Goal: Task Accomplishment & Management: Manage account settings

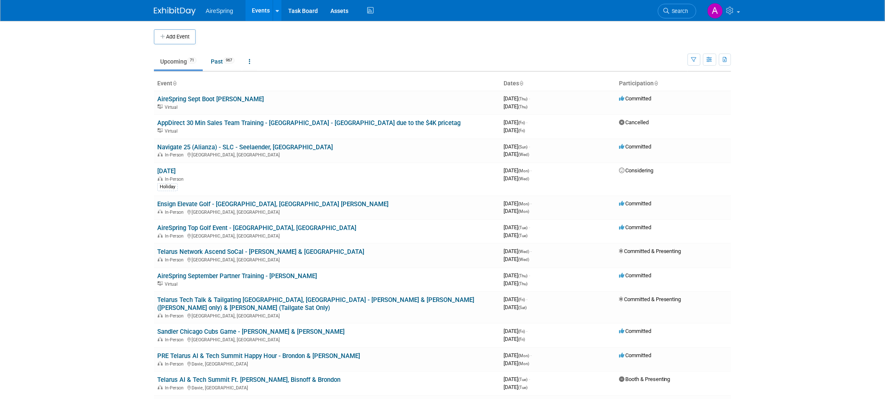
click at [104, 98] on body "AireSpring Events Add Event Bulk Upload Events Shareable Event Boards Recently …" at bounding box center [442, 199] width 885 height 399
click at [711, 11] on img at bounding box center [715, 11] width 16 height 16
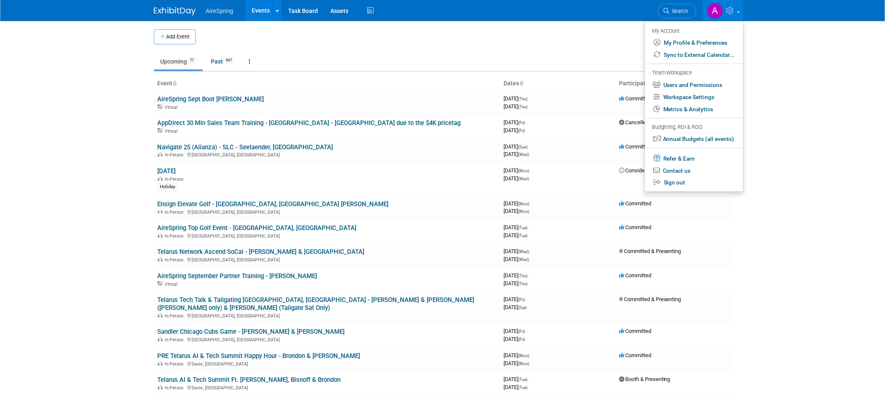
click at [467, 59] on ul "Upcoming 71 Past 967 All Events 1038 Past and Upcoming Grouped Annually Events …" at bounding box center [420, 62] width 533 height 19
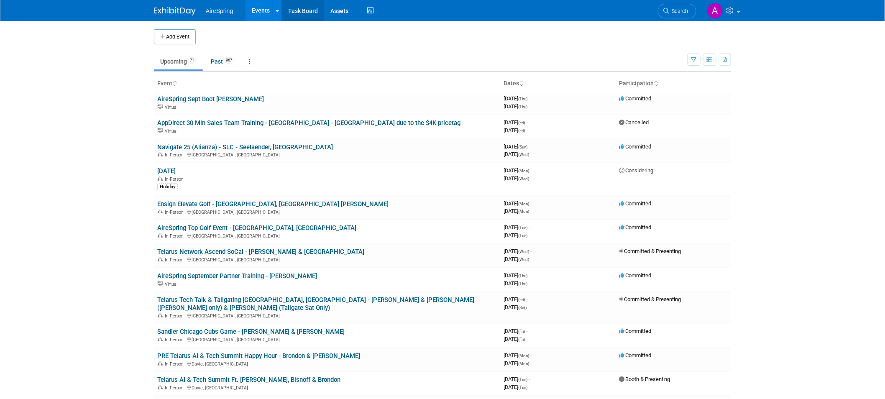
click at [305, 15] on link "Task Board" at bounding box center [303, 10] width 42 height 21
click at [251, 328] on link "Sandler Chicago Cubs Game - [PERSON_NAME] & [PERSON_NAME]" at bounding box center [250, 332] width 187 height 8
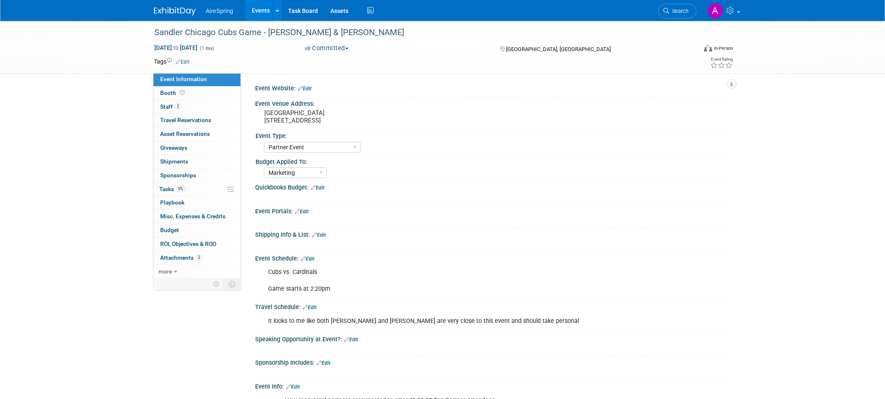
select select "Partner Event"
select select "Marketing"
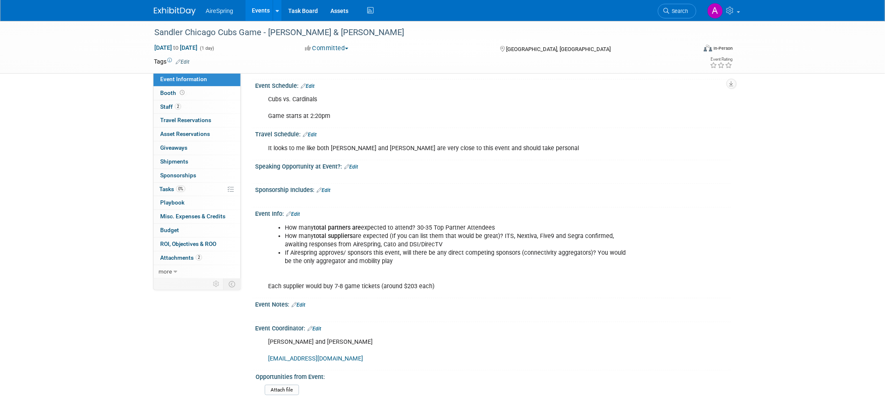
scroll to position [169, 0]
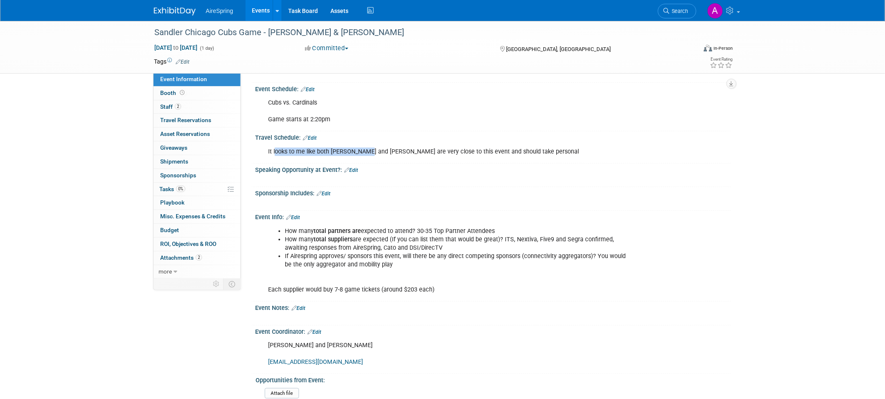
drag, startPoint x: 275, startPoint y: 151, endPoint x: 370, endPoint y: 151, distance: 95.3
click at [370, 151] on div "It looks to me like both Komon and Curtin are very close to this event and shou…" at bounding box center [450, 151] width 377 height 17
click at [567, 149] on div "It looks to me like both Komon and Curtin are very close to this event and shou…" at bounding box center [450, 151] width 377 height 17
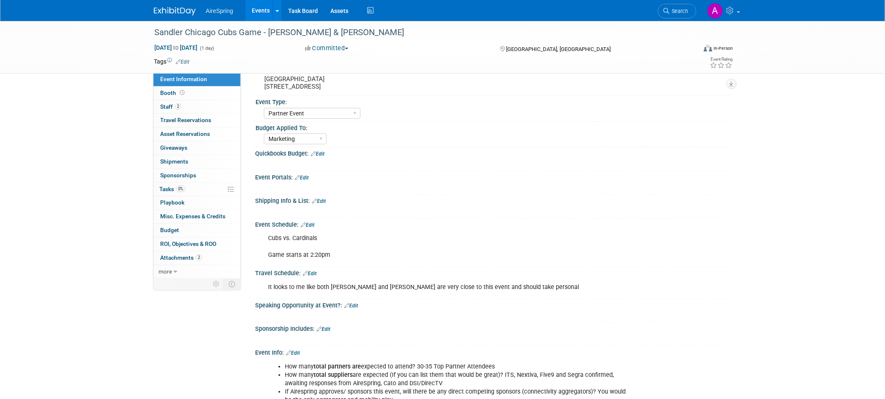
scroll to position [0, 0]
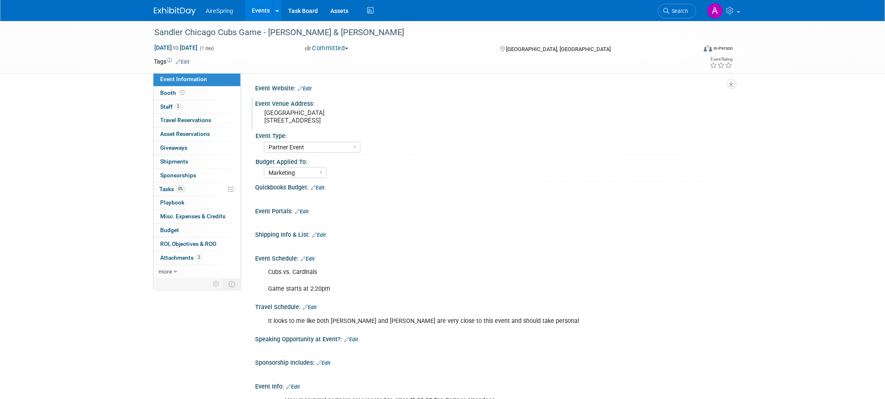
drag, startPoint x: 265, startPoint y: 113, endPoint x: 373, endPoint y: 117, distance: 108.8
click at [373, 117] on pre "Wrigley Field 1060 W Addison St, Chicago, IL 60613" at bounding box center [354, 116] width 180 height 15
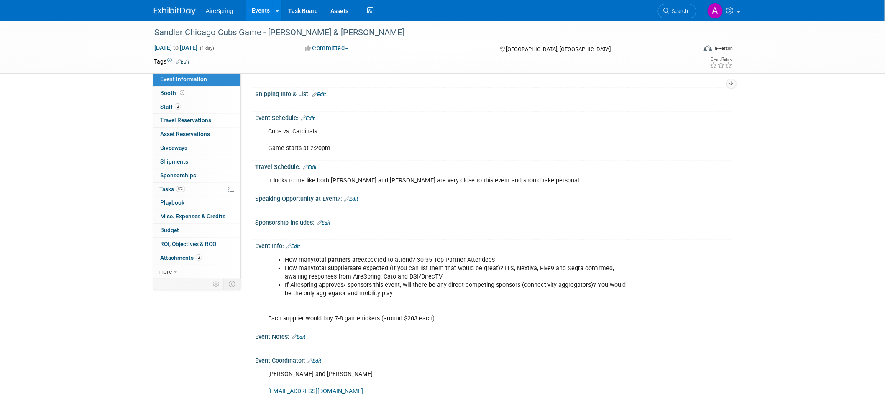
scroll to position [139, 0]
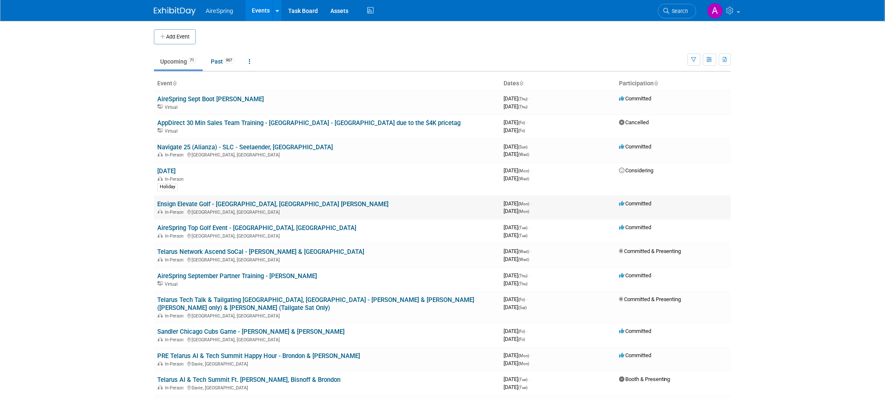
click at [285, 200] on link "Ensign Elevate Golf - [GEOGRAPHIC_DATA], [GEOGRAPHIC_DATA] [PERSON_NAME]" at bounding box center [272, 204] width 231 height 8
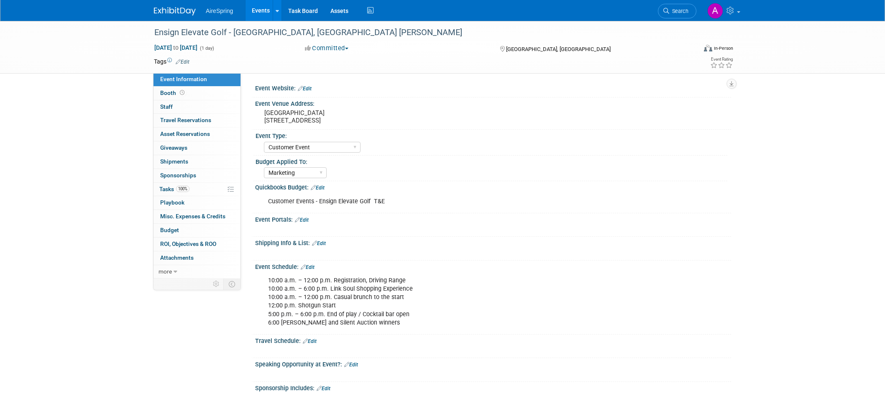
select select "Customer Event"
select select "Marketing"
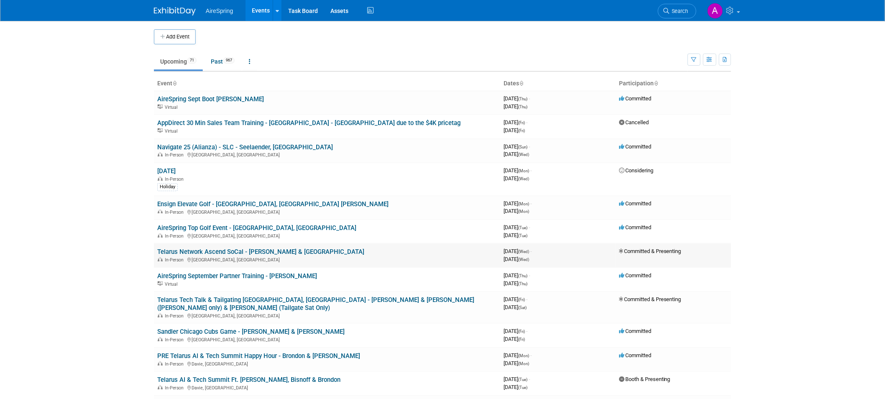
click at [306, 256] on div "In-Person El Segundo, CA" at bounding box center [326, 259] width 339 height 7
click at [209, 226] on link "AireSpring Top Golf Event - [GEOGRAPHIC_DATA], [GEOGRAPHIC_DATA]" at bounding box center [256, 228] width 199 height 8
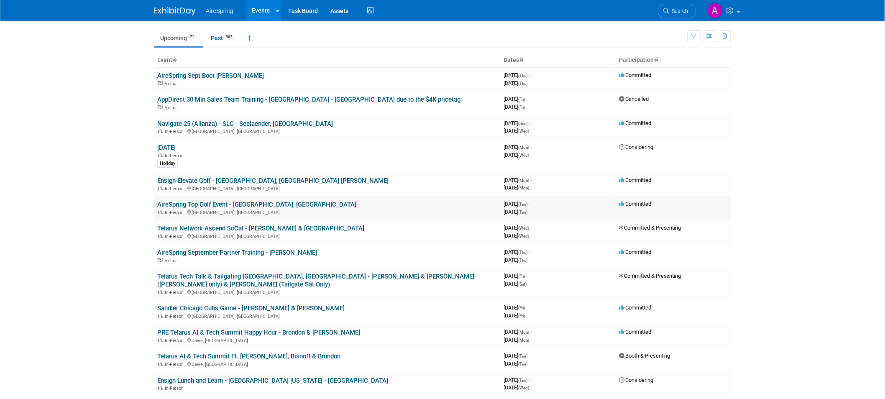
scroll to position [46, 0]
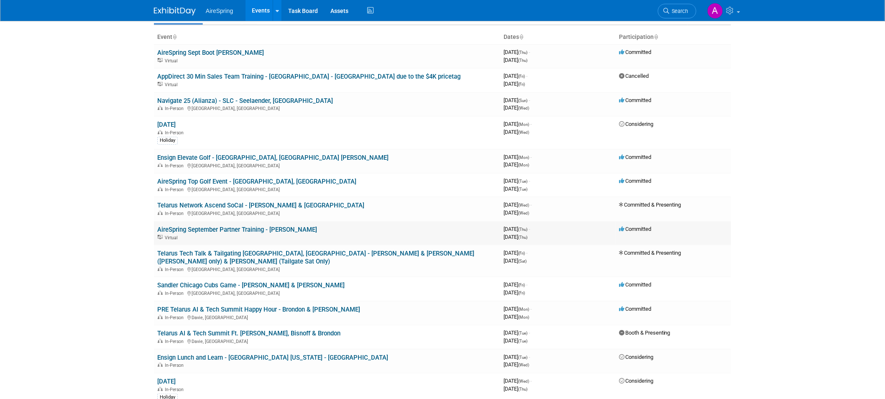
click at [250, 229] on link "AireSpring September Partner Training - [PERSON_NAME]" at bounding box center [237, 230] width 160 height 8
click at [237, 281] on link "Sandler Chicago Cubs Game - [PERSON_NAME] & [PERSON_NAME]" at bounding box center [250, 285] width 187 height 8
click at [266, 281] on link "Sandler Chicago Cubs Game - [PERSON_NAME] & [PERSON_NAME]" at bounding box center [250, 285] width 187 height 8
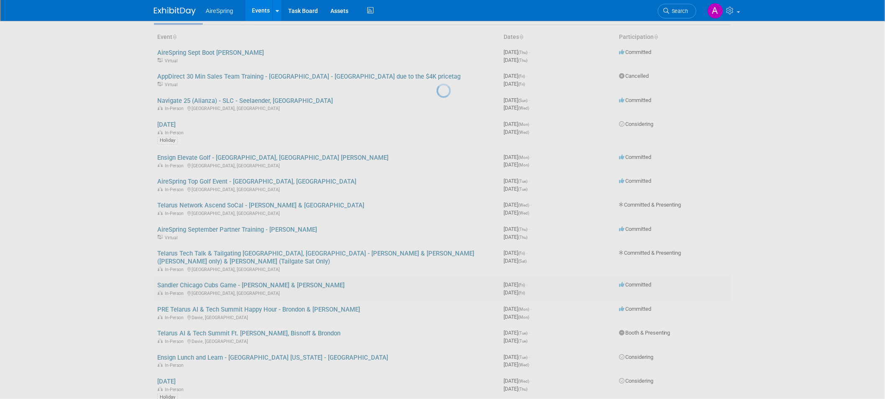
click at [436, 274] on div at bounding box center [442, 199] width 12 height 399
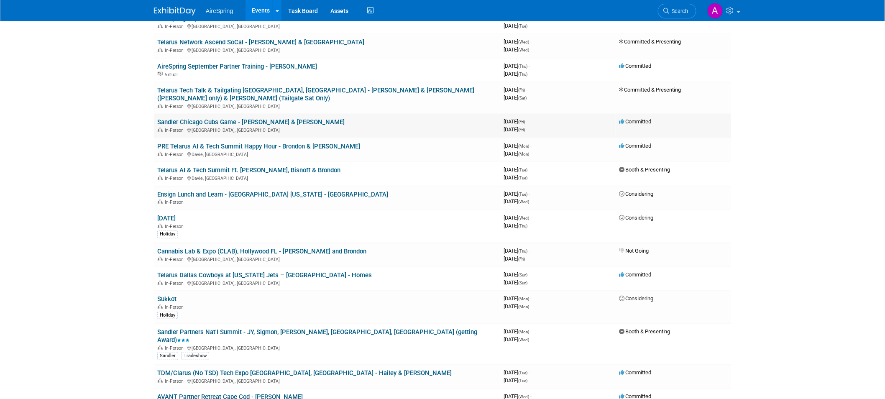
scroll to position [371, 0]
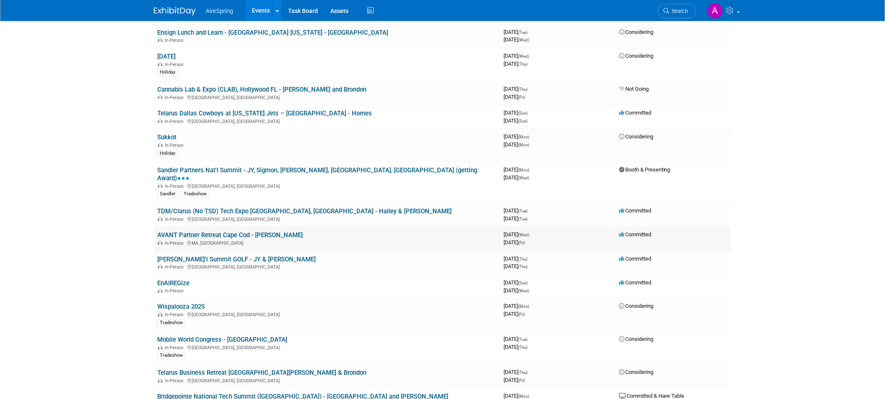
click at [232, 231] on link "AVANT Partner Retreat Cape Cod - [PERSON_NAME]" at bounding box center [229, 235] width 145 height 8
click at [0, 0] on div at bounding box center [0, 0] width 0 height 0
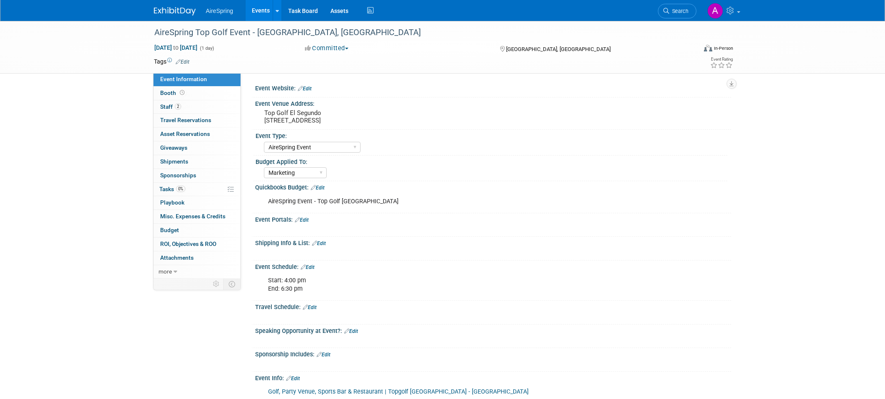
select select "AireSpring Event"
select select "Marketing"
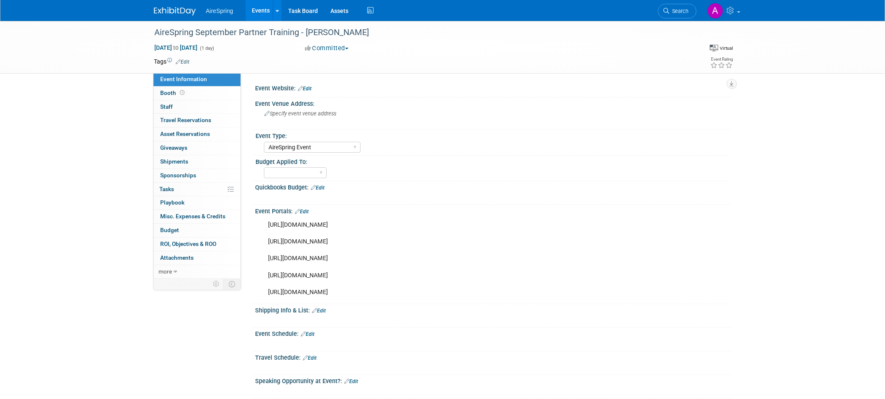
select select "AireSpring Event"
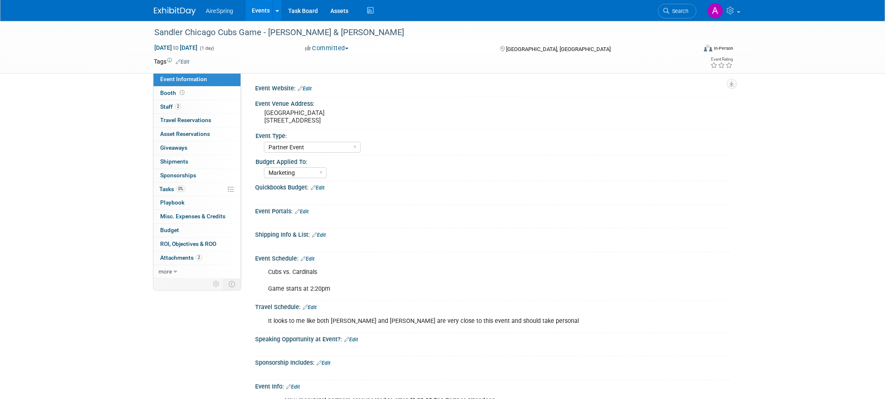
select select "Partner Event"
select select "Marketing"
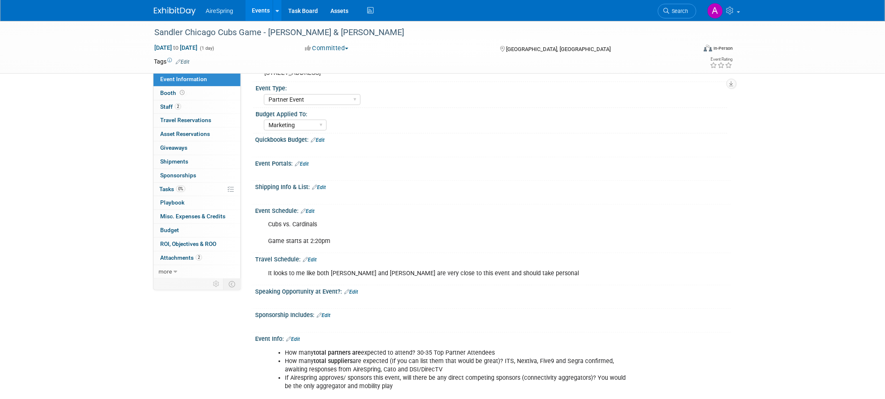
scroll to position [46, 0]
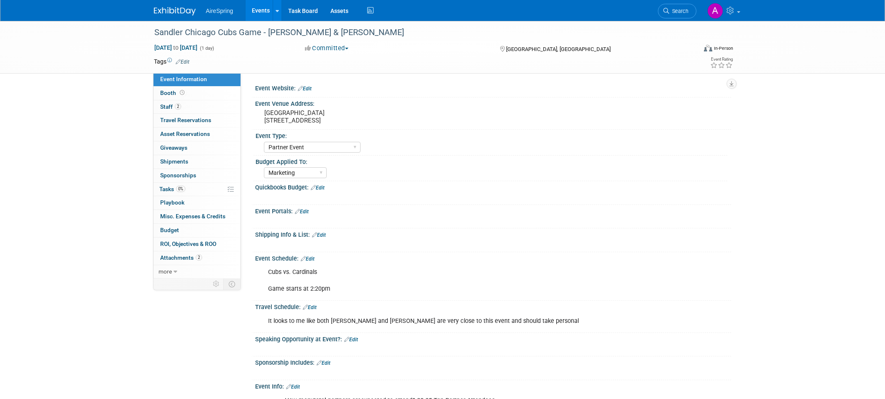
select select "Partner Event"
select select "Marketing"
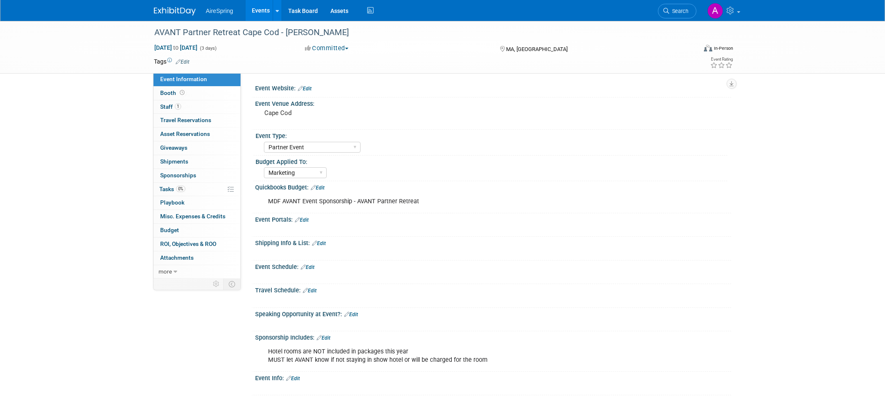
select select "Partner Event"
select select "Marketing"
click at [279, 118] on div "Cape Cod" at bounding box center [354, 116] width 186 height 19
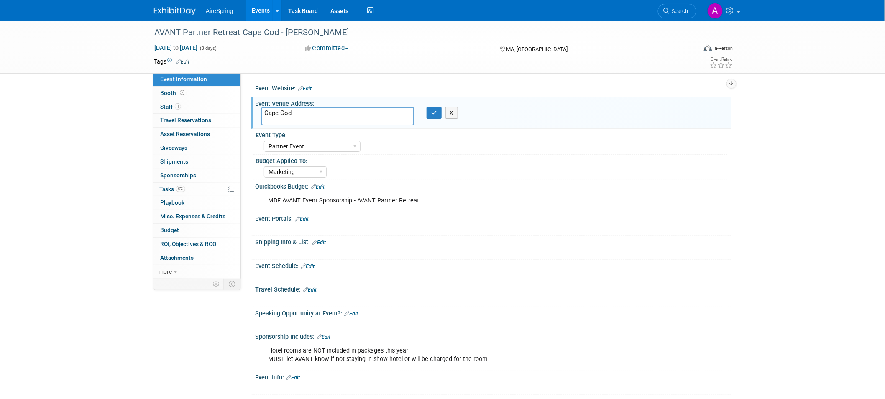
click at [283, 113] on textarea "Cape Cod" at bounding box center [337, 116] width 153 height 18
click at [551, 135] on div "Event Type:" at bounding box center [491, 134] width 472 height 10
click at [99, 138] on div "AVANT Partner Retreat Cape Cod - Beavers Oct 8, 2025 to Oct 10, 2025 (3 days) O…" at bounding box center [442, 255] width 885 height 469
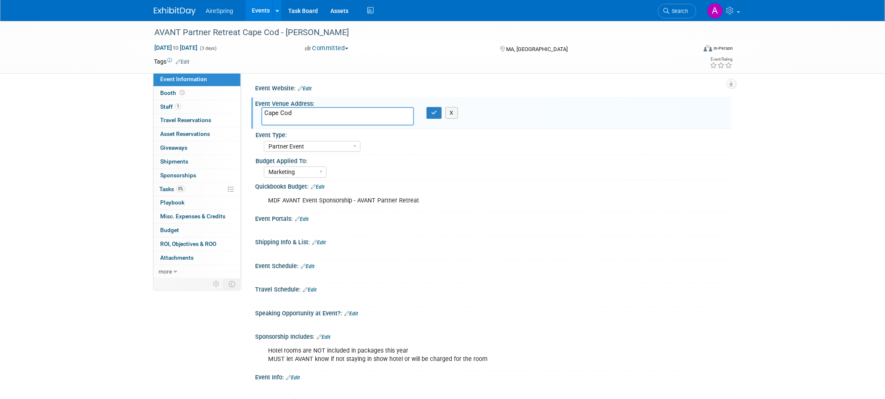
click at [85, 161] on div "AVANT Partner Retreat Cape Cod - Beavers Oct 8, 2025 to Oct 10, 2025 (3 days) O…" at bounding box center [442, 255] width 885 height 469
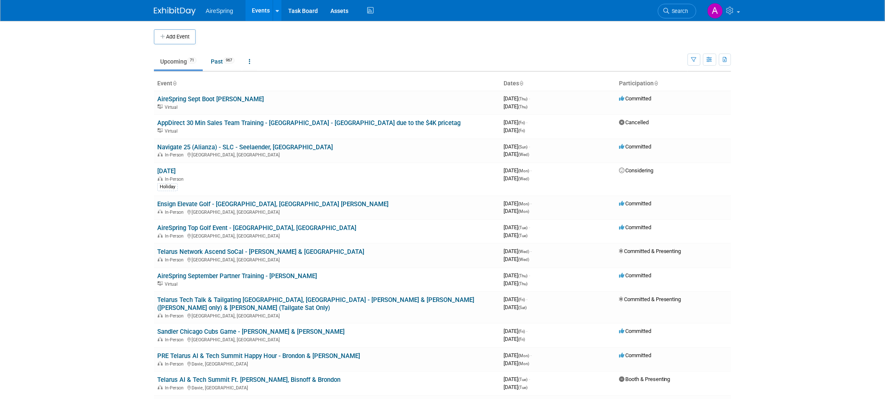
click at [97, 163] on body "AireSpring Events Add Event Bulk Upload Events Shareable Event Boards Recently …" at bounding box center [442, 199] width 885 height 399
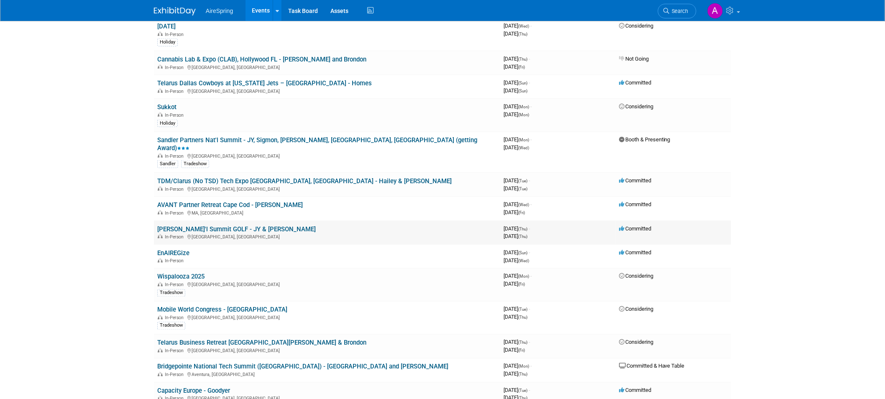
scroll to position [371, 0]
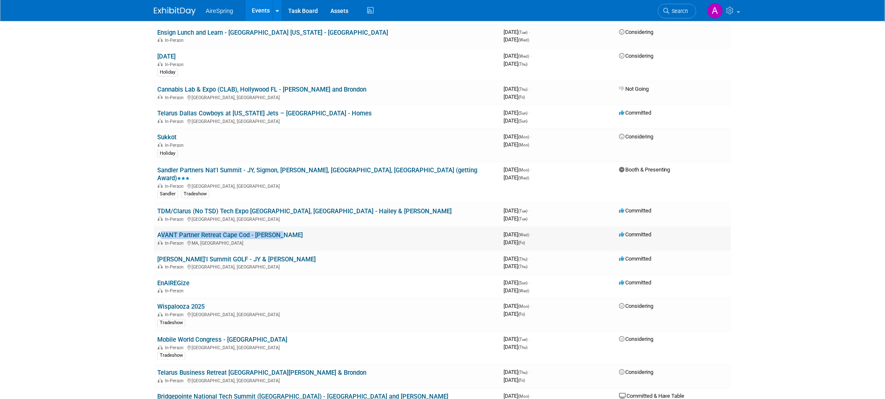
drag, startPoint x: 155, startPoint y: 212, endPoint x: 283, endPoint y: 213, distance: 127.5
click at [283, 227] on td "AVANT Partner Retreat Cape Cod - [PERSON_NAME] In-Person [GEOGRAPHIC_DATA], [GE…" at bounding box center [327, 239] width 346 height 24
copy link "AVANT Partner Retreat Cape Cod - [PERSON_NAME]"
click at [224, 231] on link "AVANT Partner Retreat Cape Cod - [PERSON_NAME]" at bounding box center [229, 235] width 145 height 8
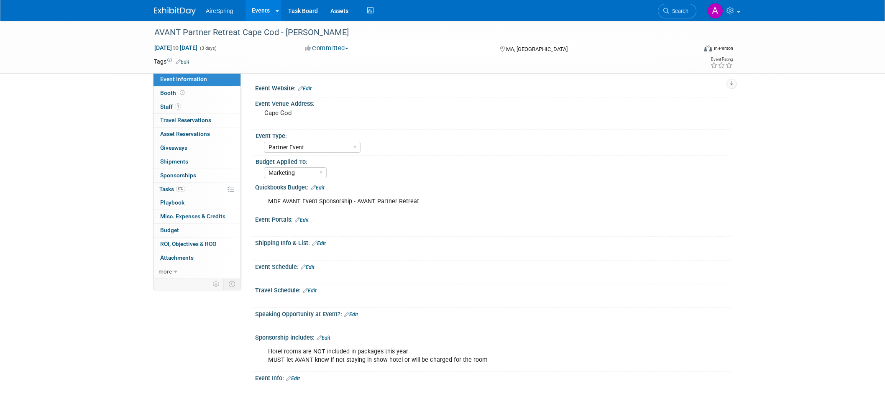
select select "Partner Event"
select select "Marketing"
click at [314, 9] on link "Task Board" at bounding box center [303, 10] width 42 height 21
